Goal: Information Seeking & Learning: Learn about a topic

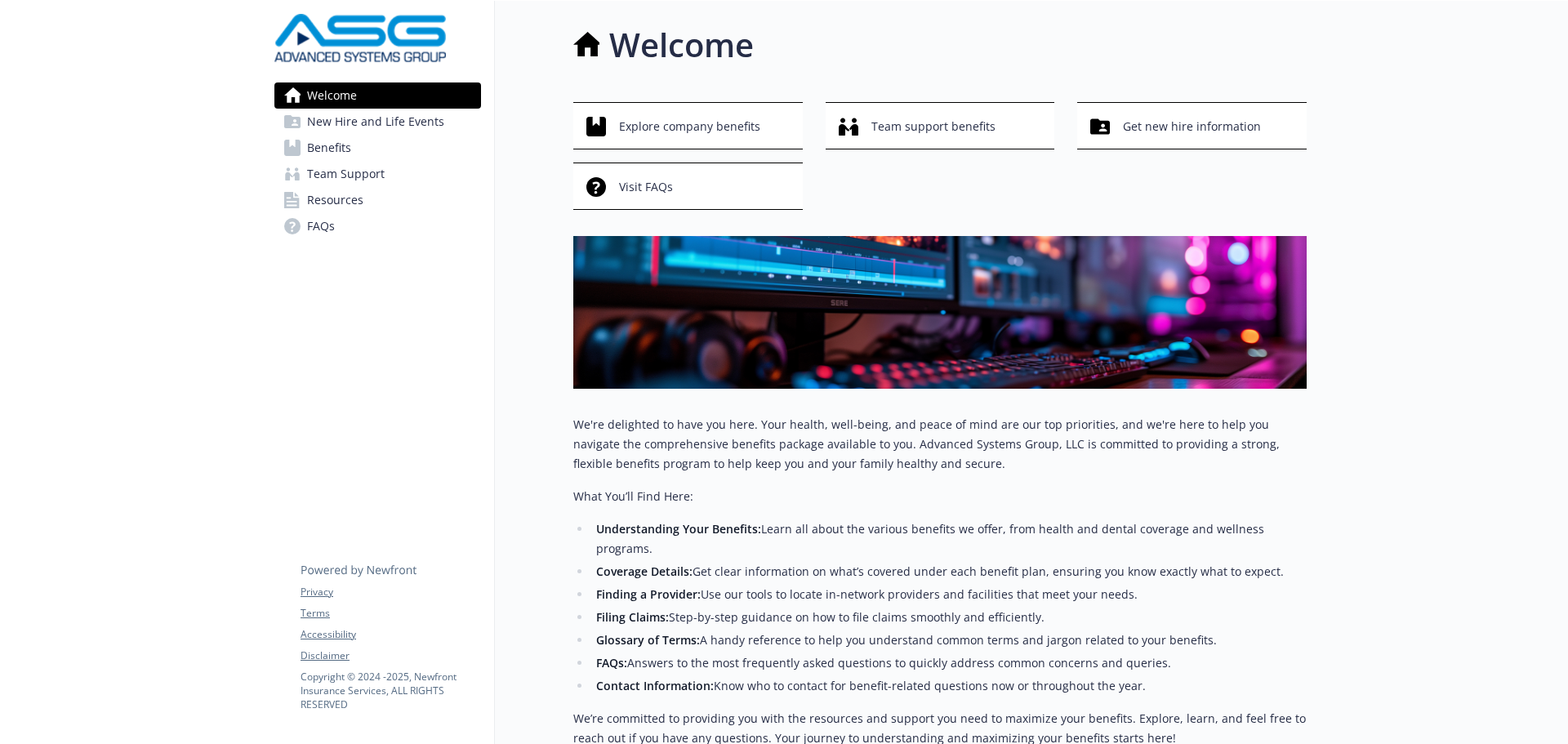
click at [376, 123] on span "New Hire and Life Events" at bounding box center [375, 121] width 138 height 26
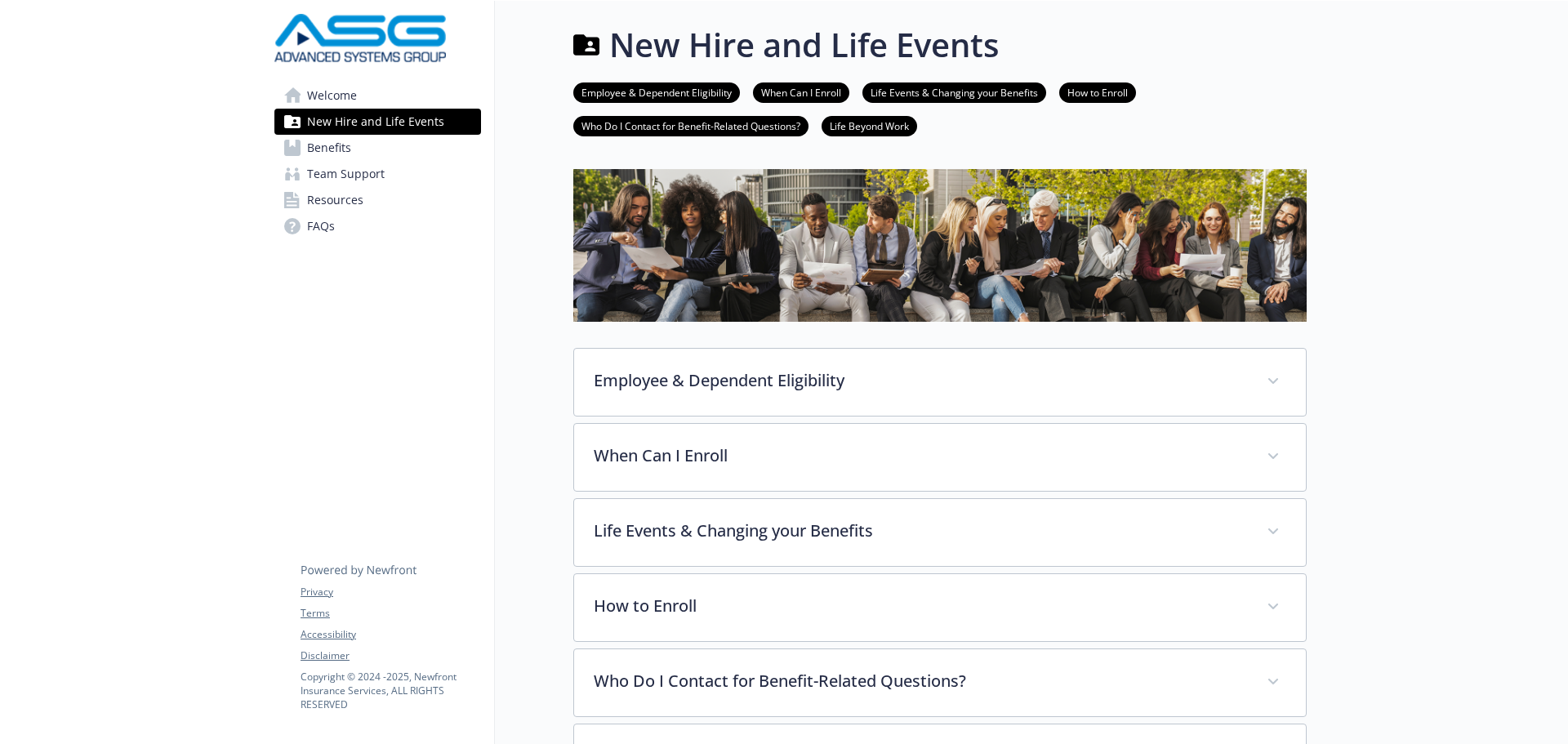
click at [351, 149] on span "Benefits" at bounding box center [329, 147] width 44 height 26
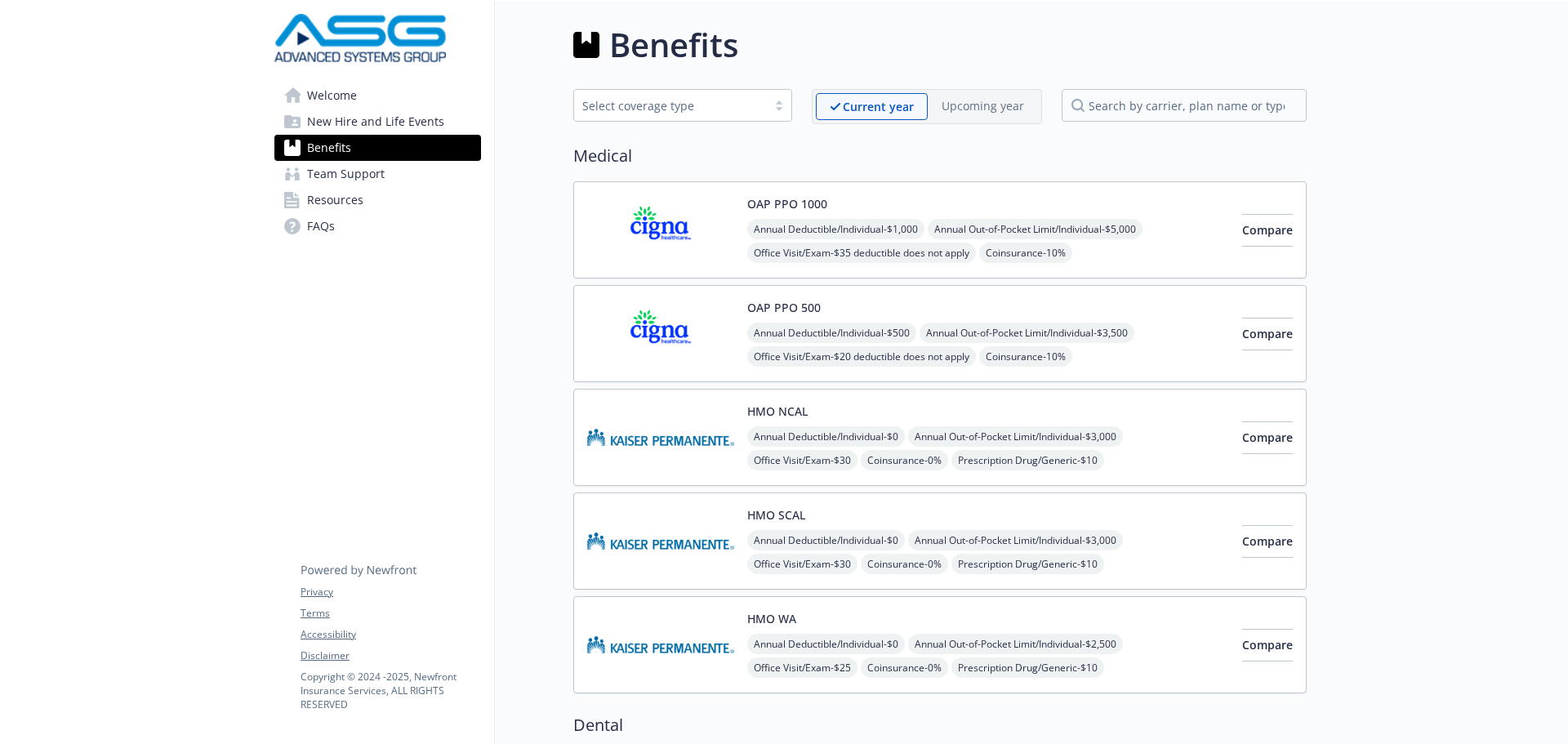
click at [361, 123] on span "New Hire and Life Events" at bounding box center [375, 121] width 138 height 26
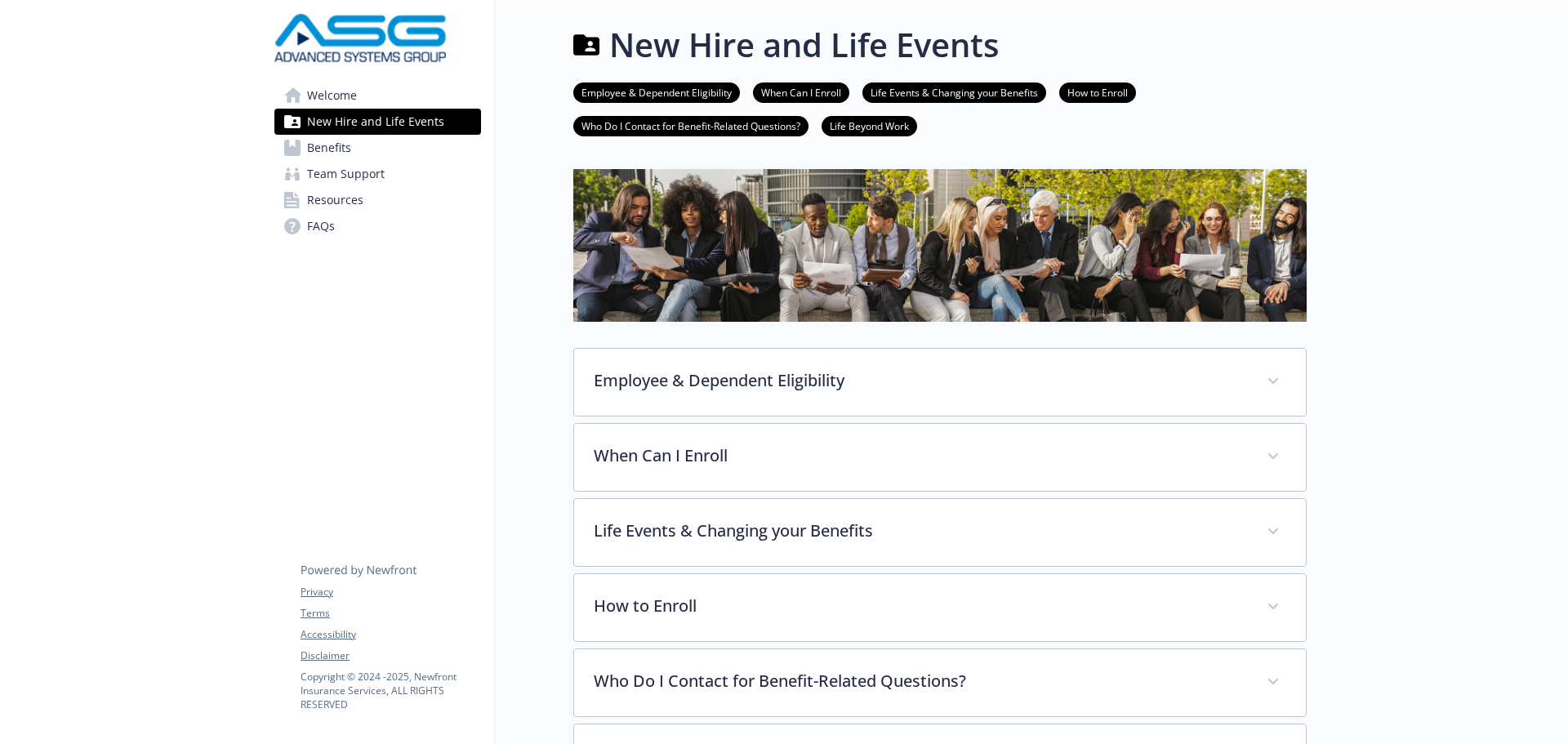
click at [337, 144] on span "Benefits" at bounding box center [329, 147] width 44 height 26
